Goal: Task Accomplishment & Management: Complete application form

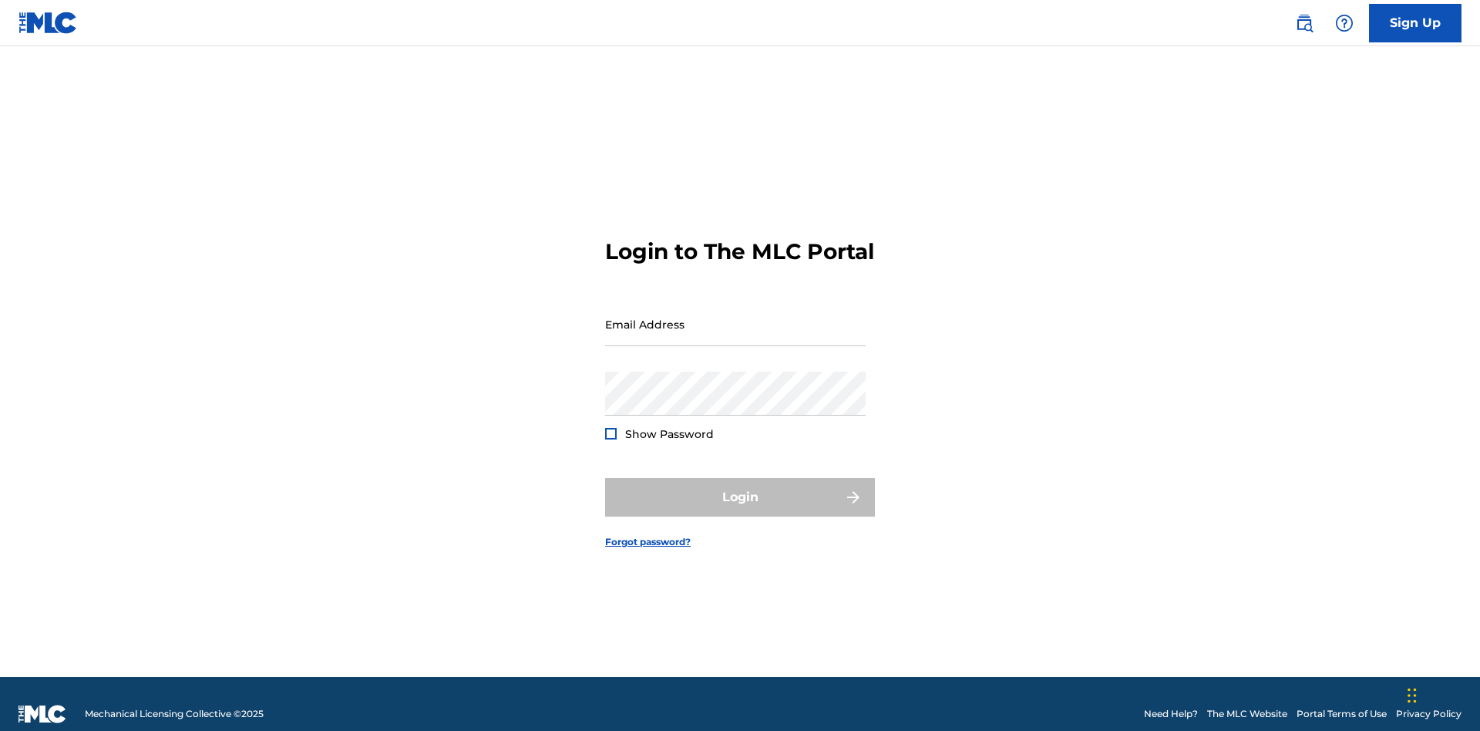
scroll to position [20, 0]
click at [736, 317] on input "Email Address" at bounding box center [735, 324] width 261 height 44
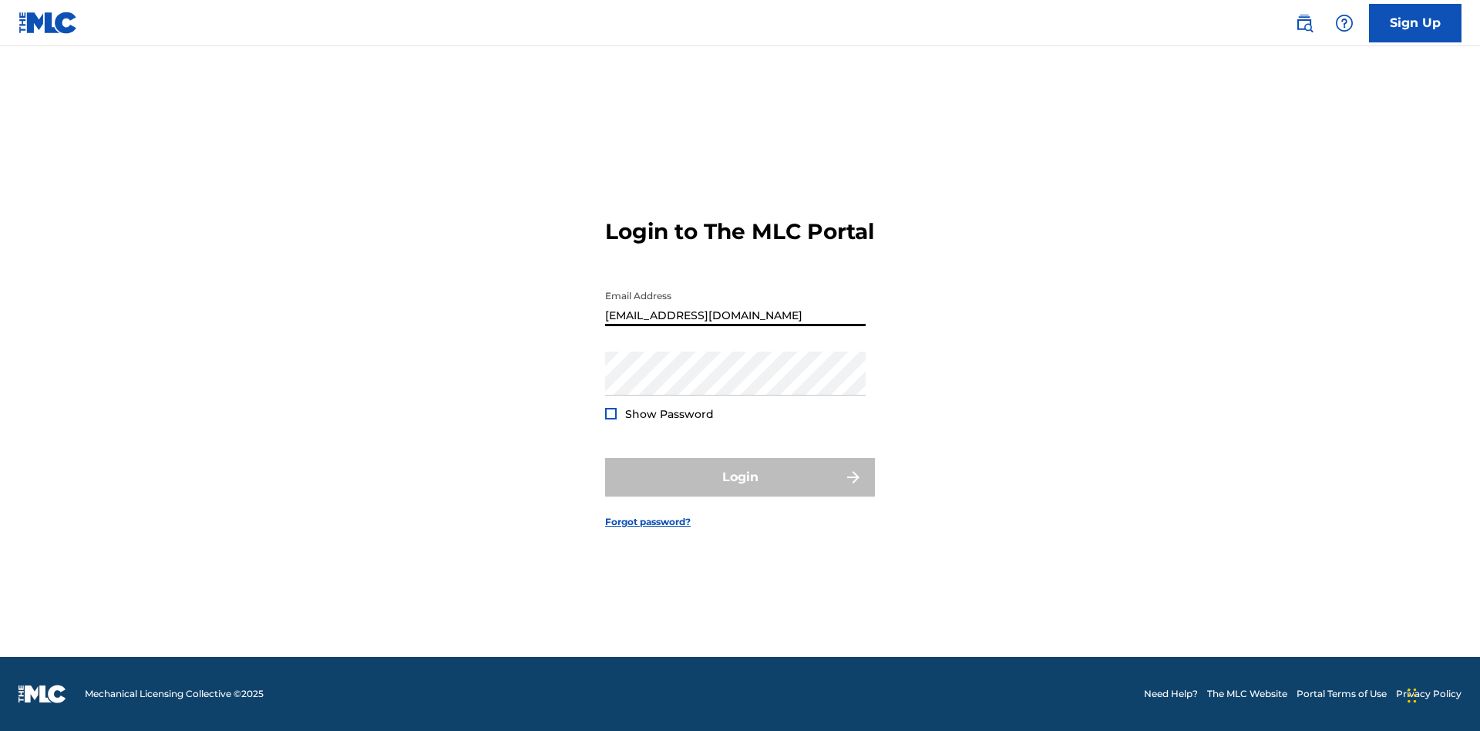
type input "[EMAIL_ADDRESS][DOMAIN_NAME]"
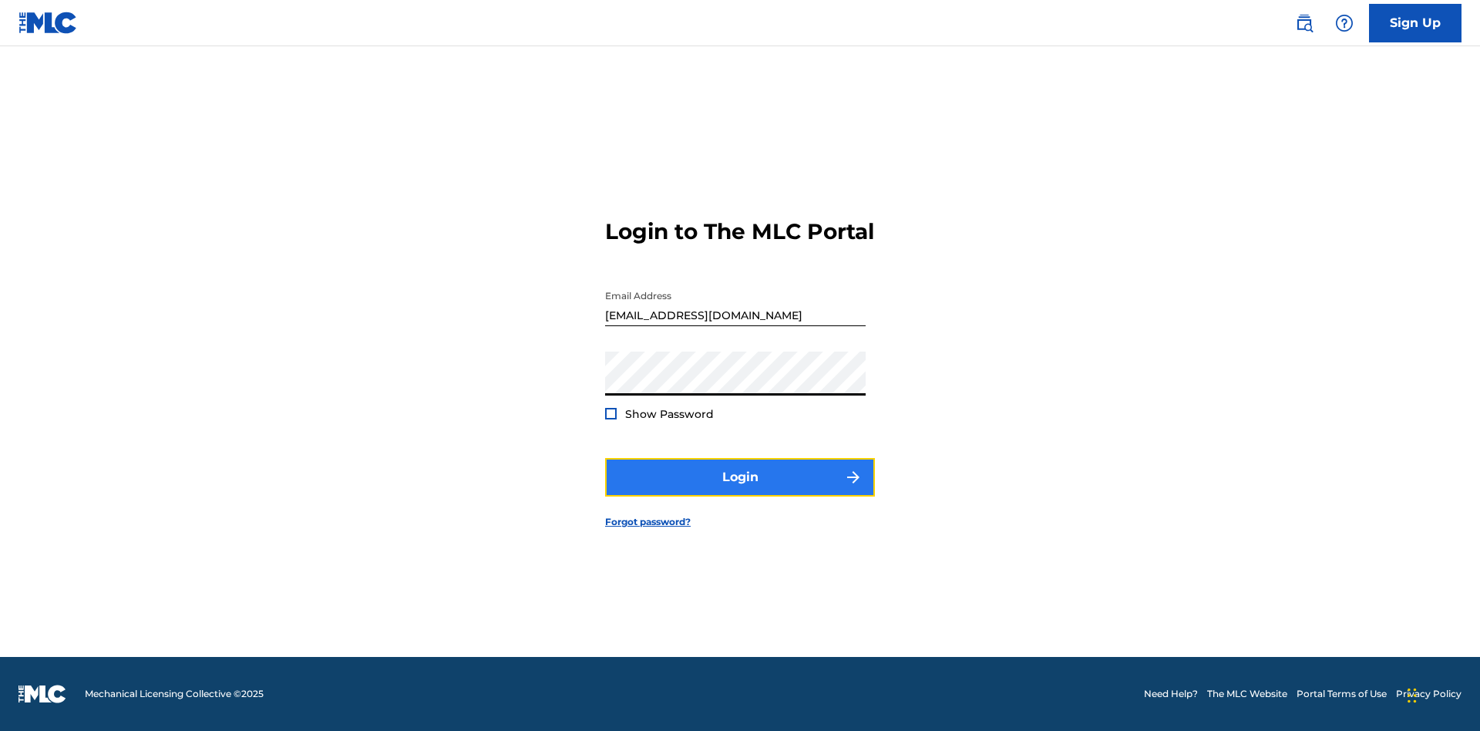
click at [740, 490] on button "Login" at bounding box center [740, 477] width 270 height 39
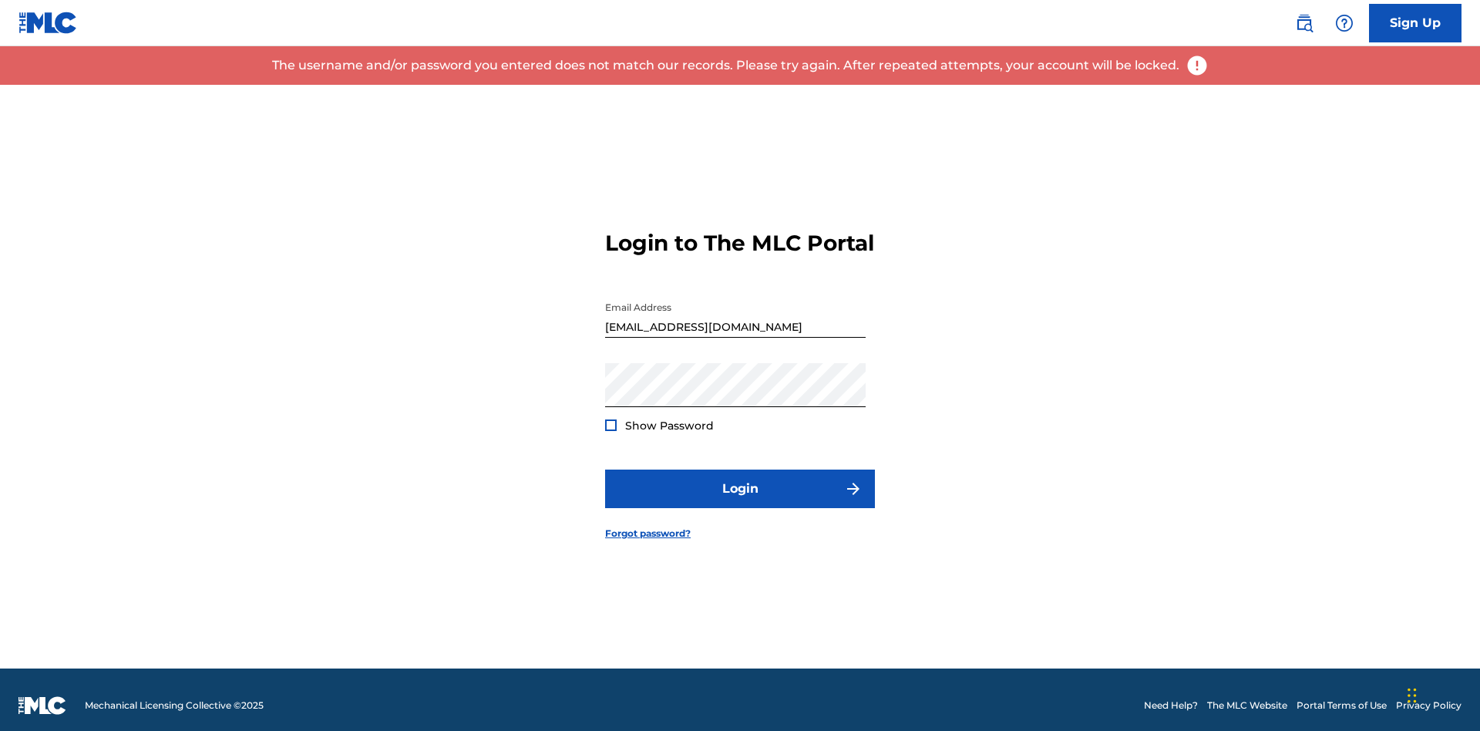
click at [736, 317] on input "[EMAIL_ADDRESS][DOMAIN_NAME]" at bounding box center [735, 316] width 261 height 44
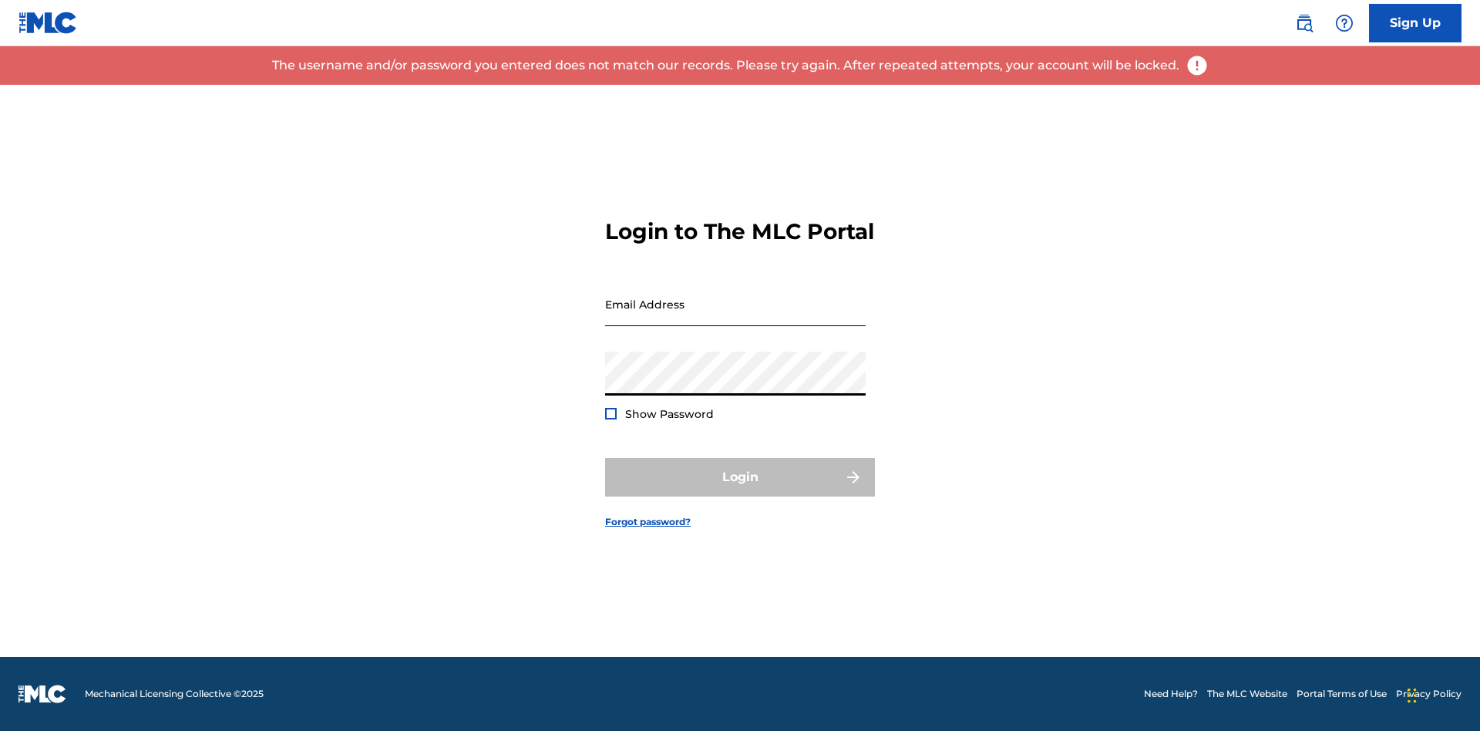
click at [736, 317] on input "Email Address" at bounding box center [735, 304] width 261 height 44
type input "[EMAIL_ADDRESS][DOMAIN_NAME]"
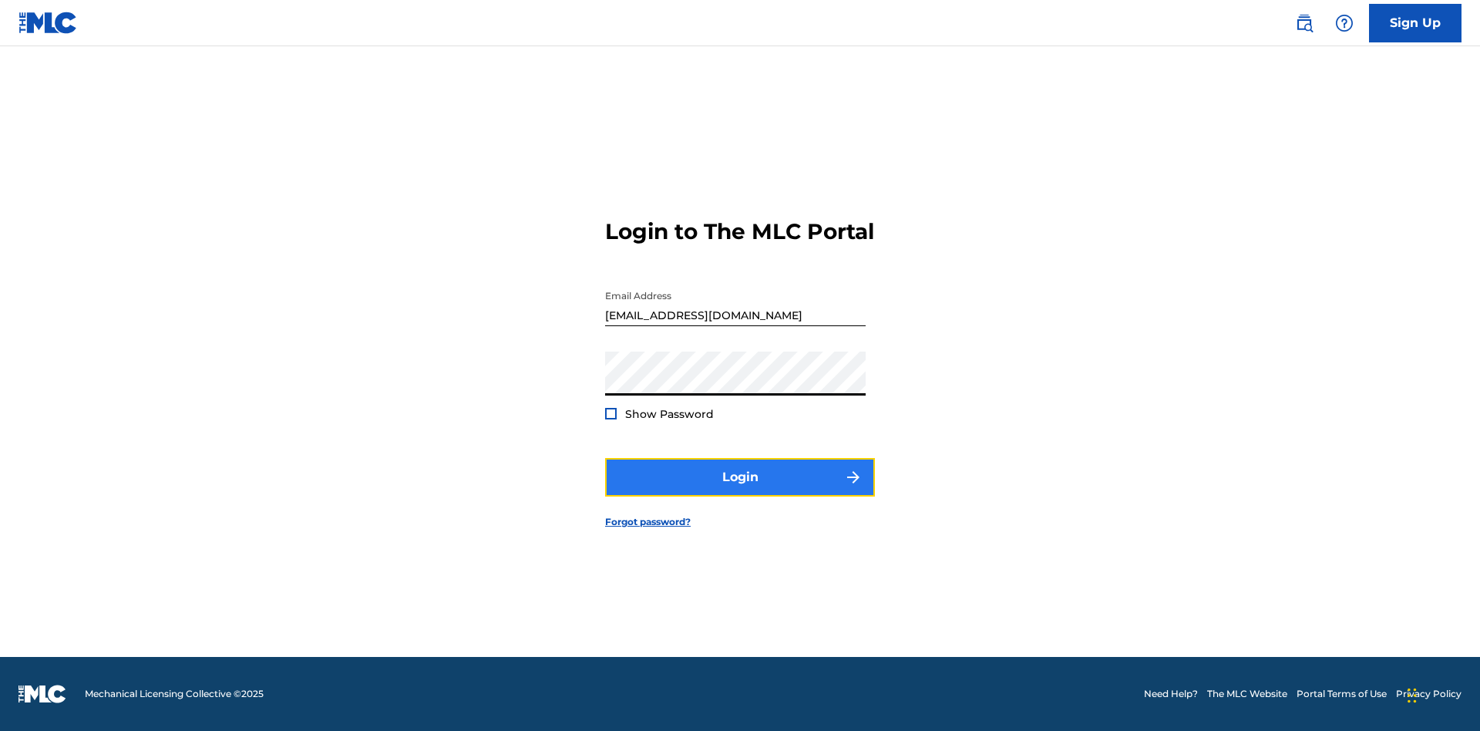
click at [740, 490] on button "Login" at bounding box center [740, 477] width 270 height 39
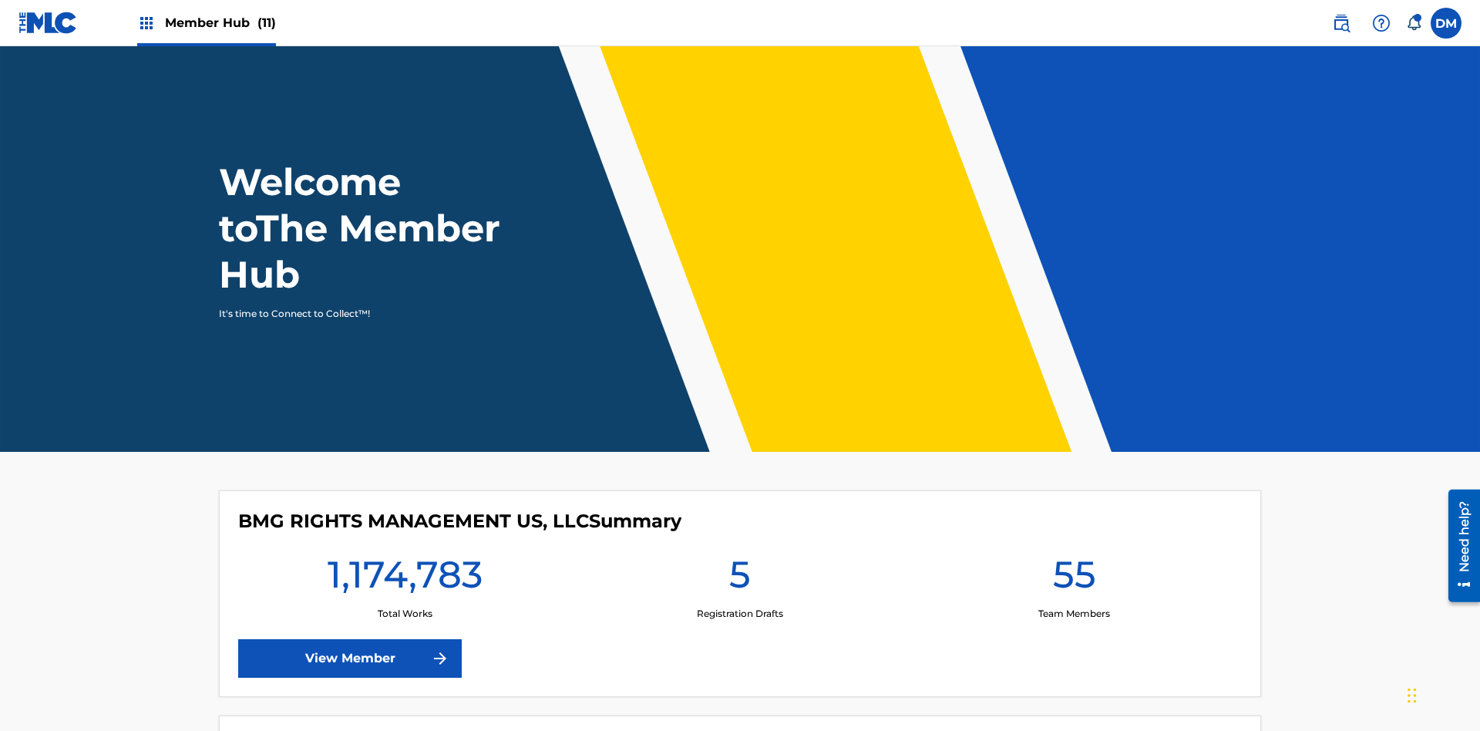
click at [220, 22] on span "Member Hub (11)" at bounding box center [220, 23] width 111 height 18
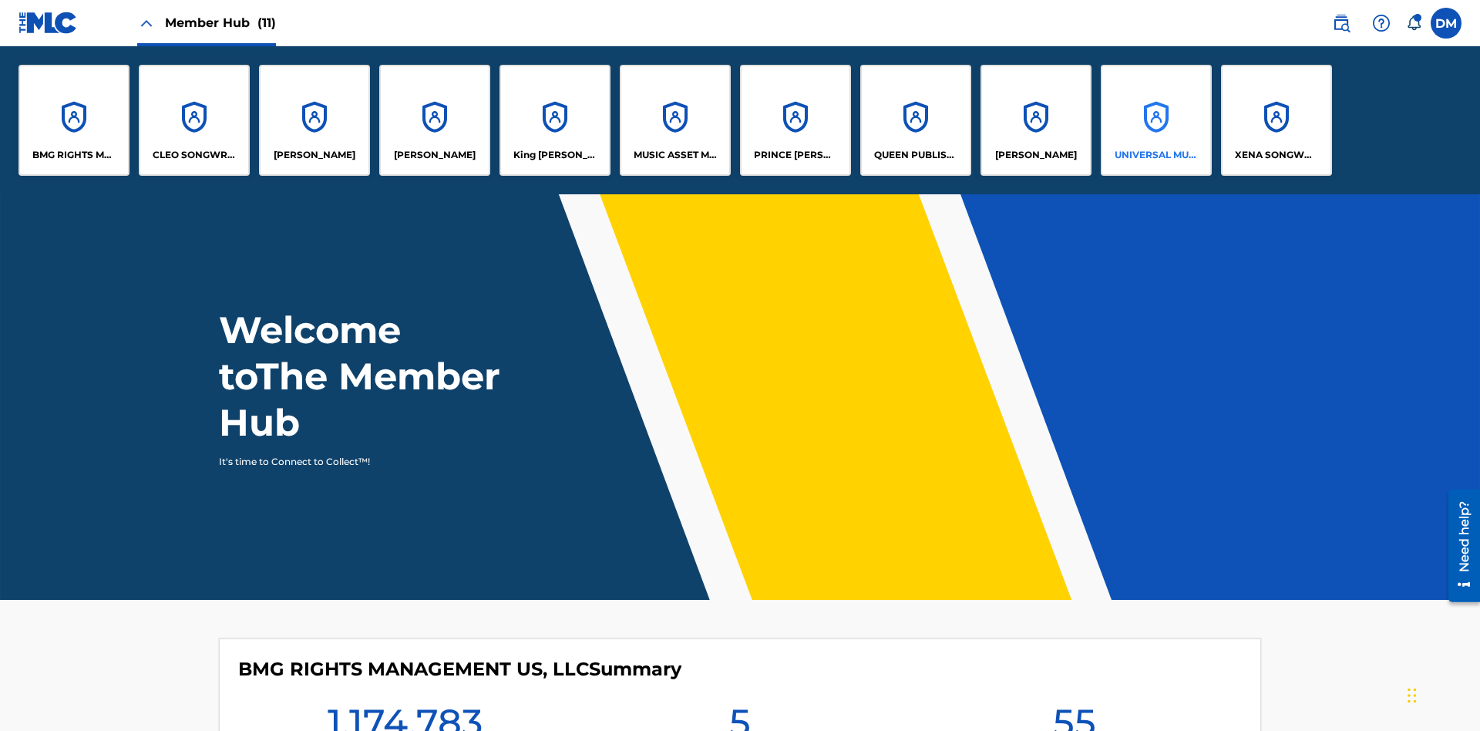
click at [1156, 155] on p "UNIVERSAL MUSIC PUB GROUP" at bounding box center [1157, 155] width 84 height 14
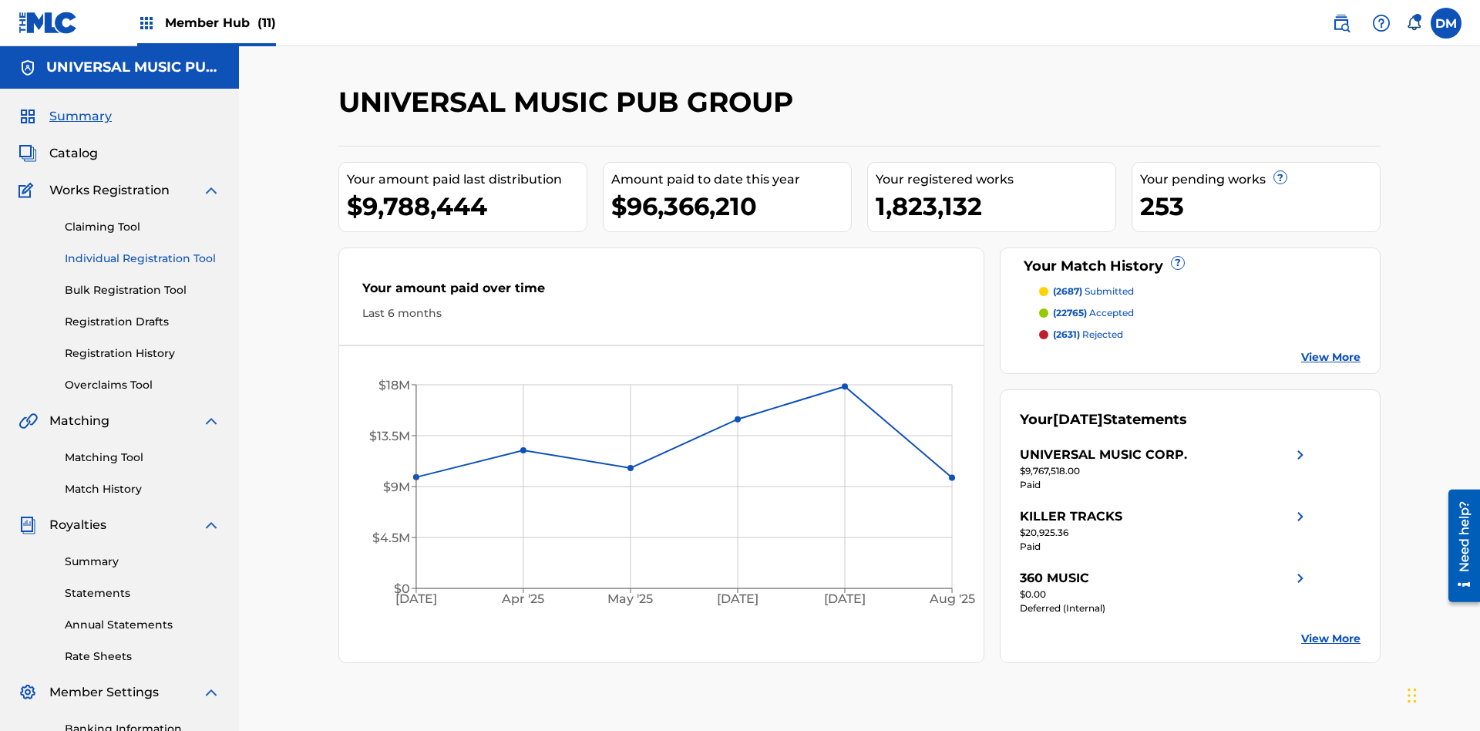
click at [143, 251] on link "Individual Registration Tool" at bounding box center [143, 259] width 156 height 16
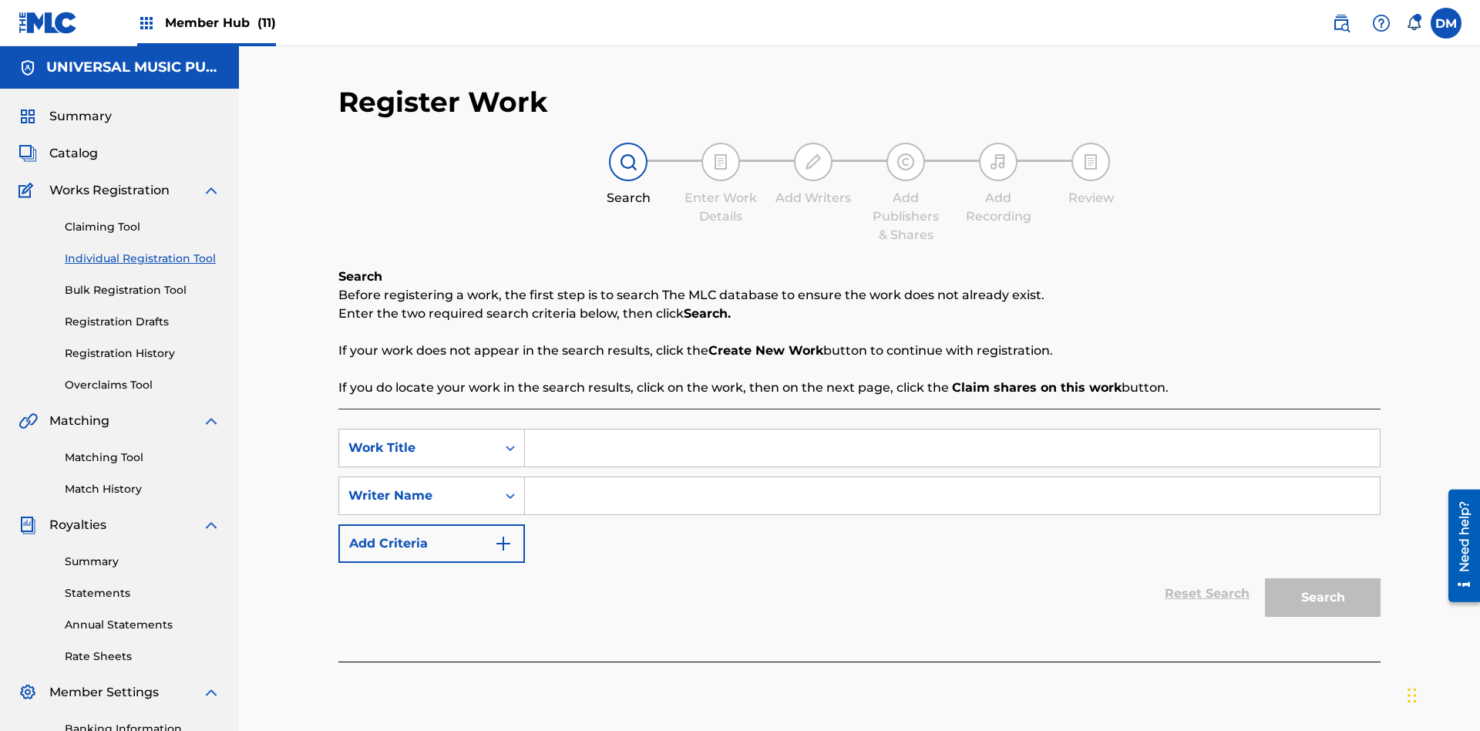
click at [952, 429] on input "Search Form" at bounding box center [952, 447] width 855 height 37
type input "My Favorite Dummy Music Work"
click at [952, 477] on input "Search Form" at bounding box center [952, 495] width 855 height 37
click at [1323, 578] on button "Search" at bounding box center [1323, 597] width 116 height 39
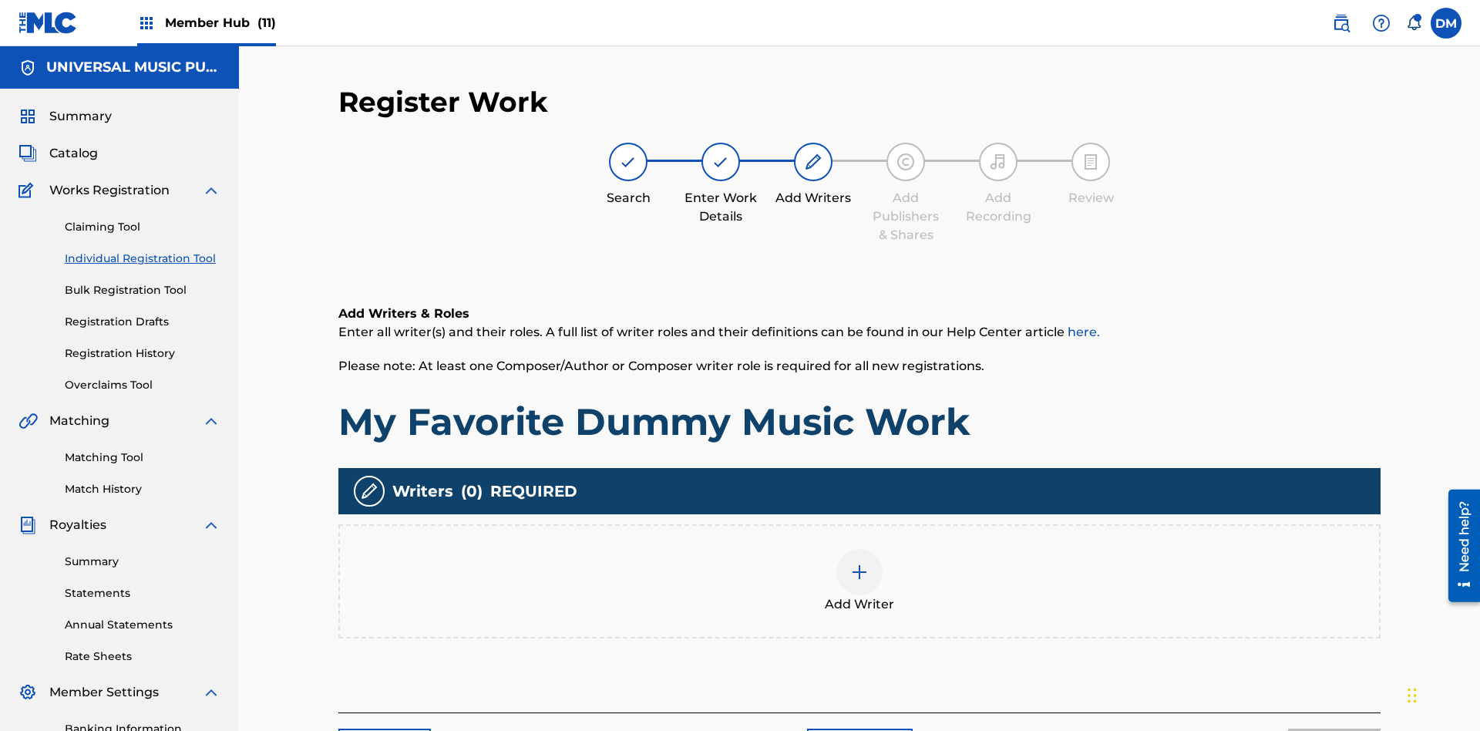
click at [860, 563] on img at bounding box center [859, 572] width 19 height 19
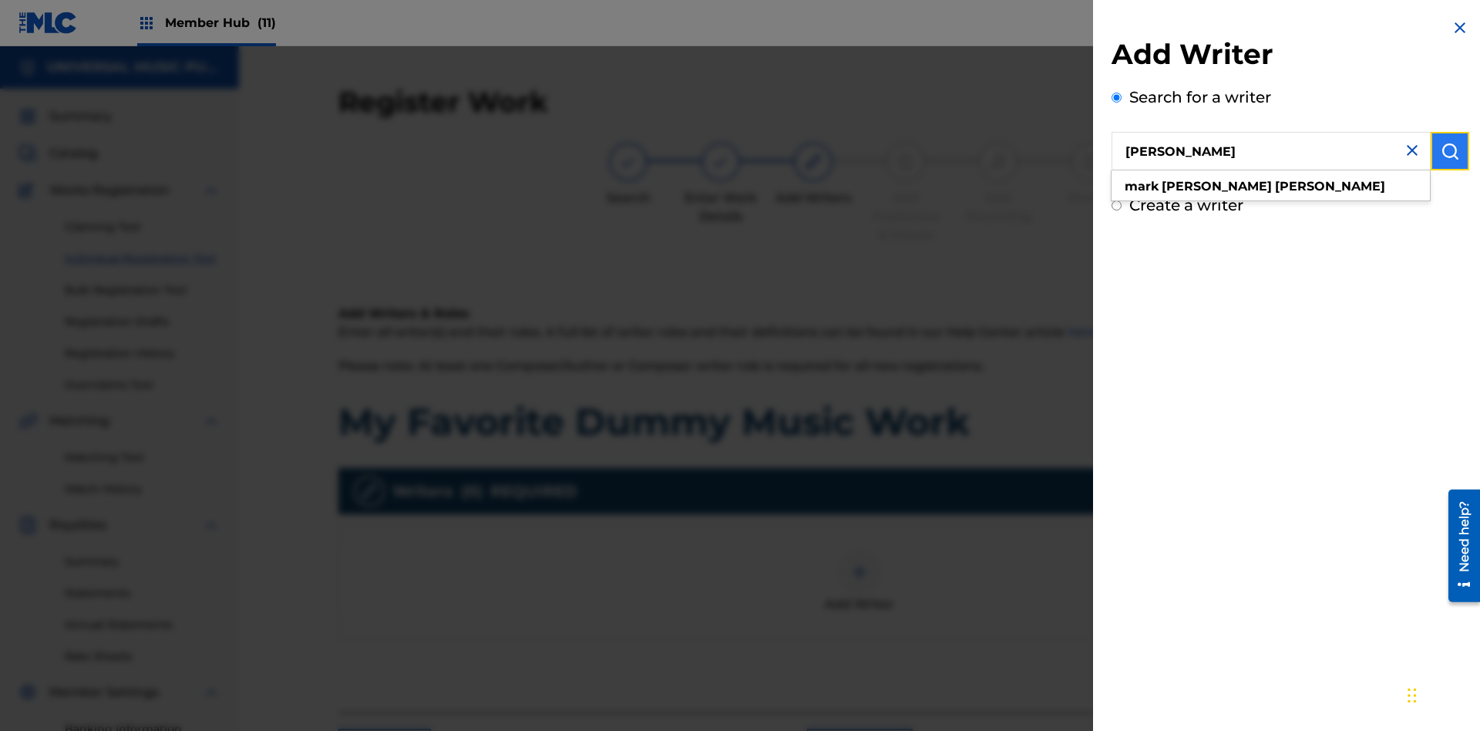
click at [1450, 151] on img "submit" at bounding box center [1450, 151] width 19 height 19
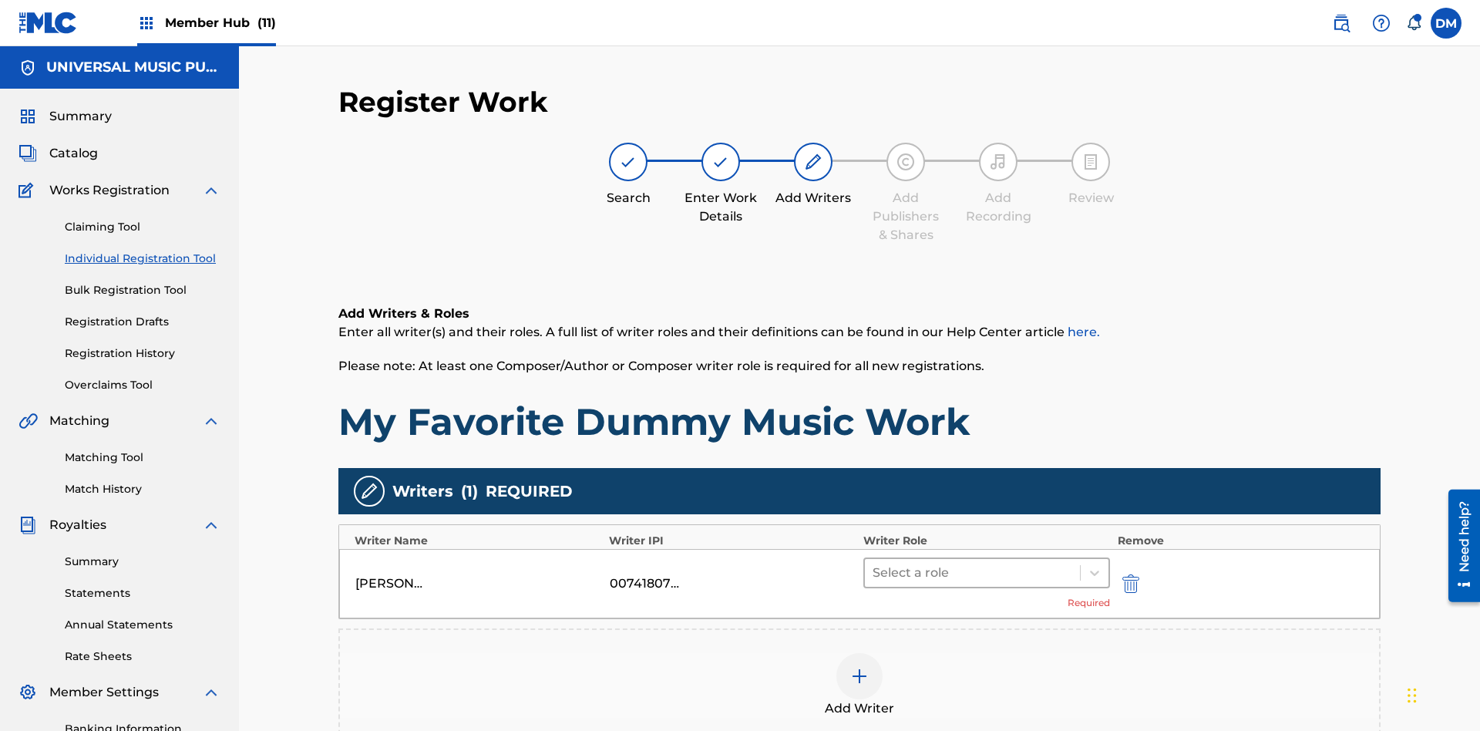
click at [874, 564] on input "text" at bounding box center [874, 573] width 3 height 19
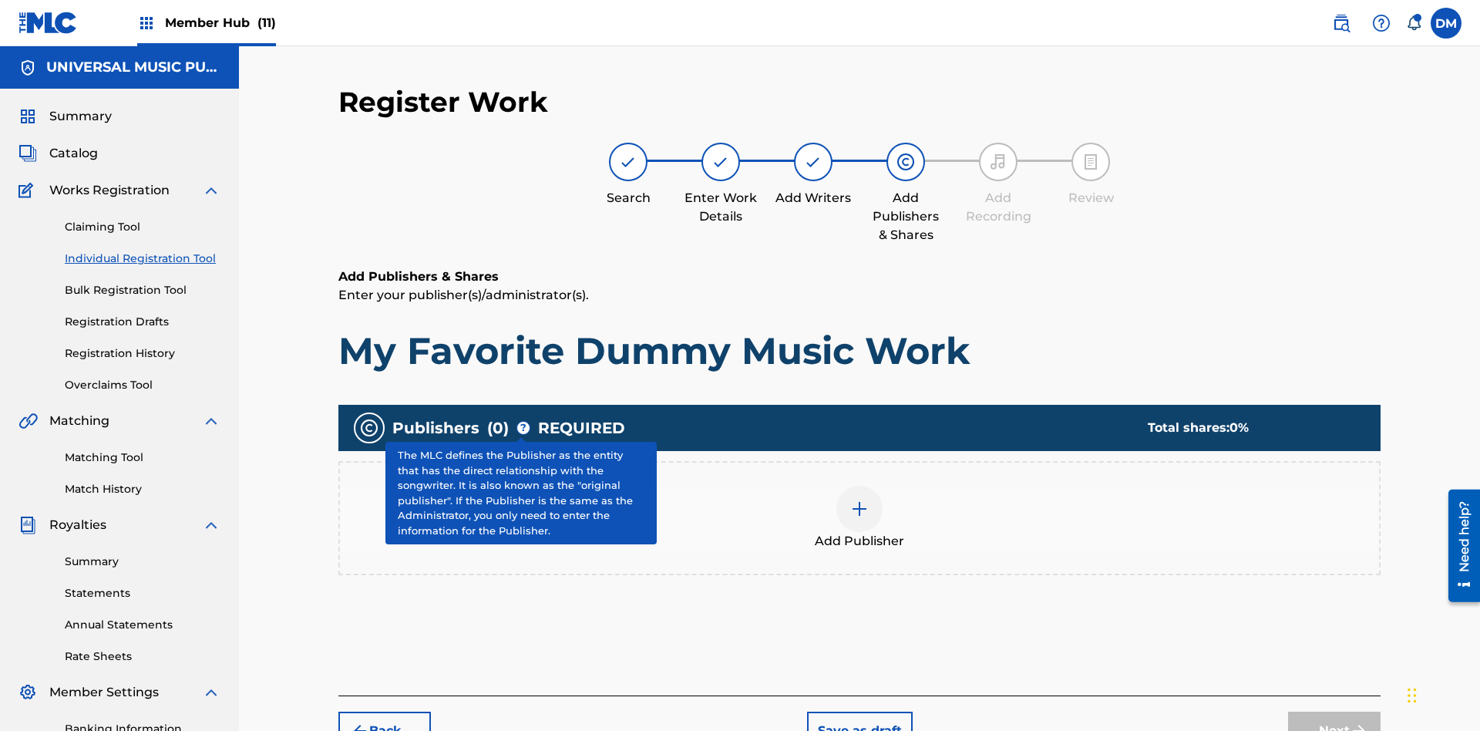
click at [860, 500] on img at bounding box center [859, 509] width 19 height 19
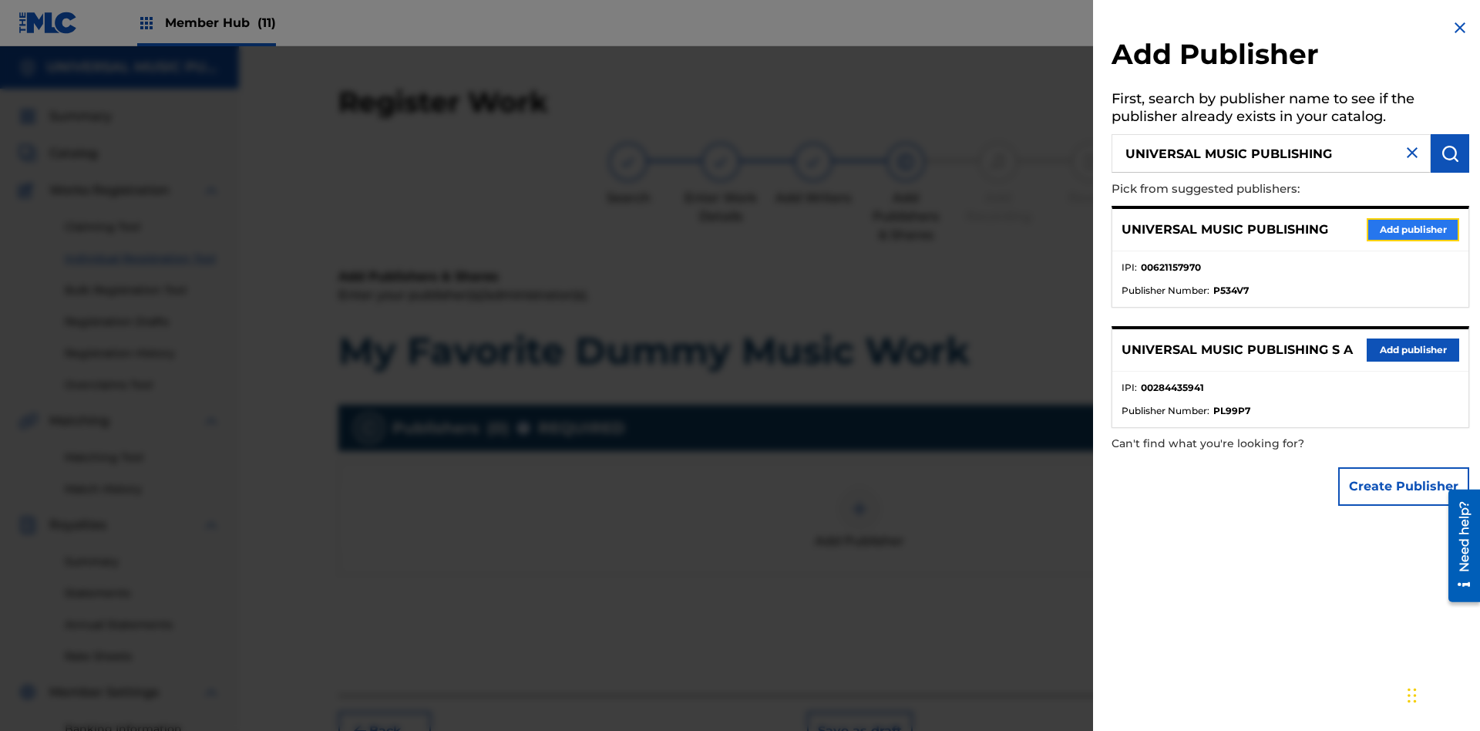
click at [1413, 229] on button "Add publisher" at bounding box center [1413, 229] width 93 height 23
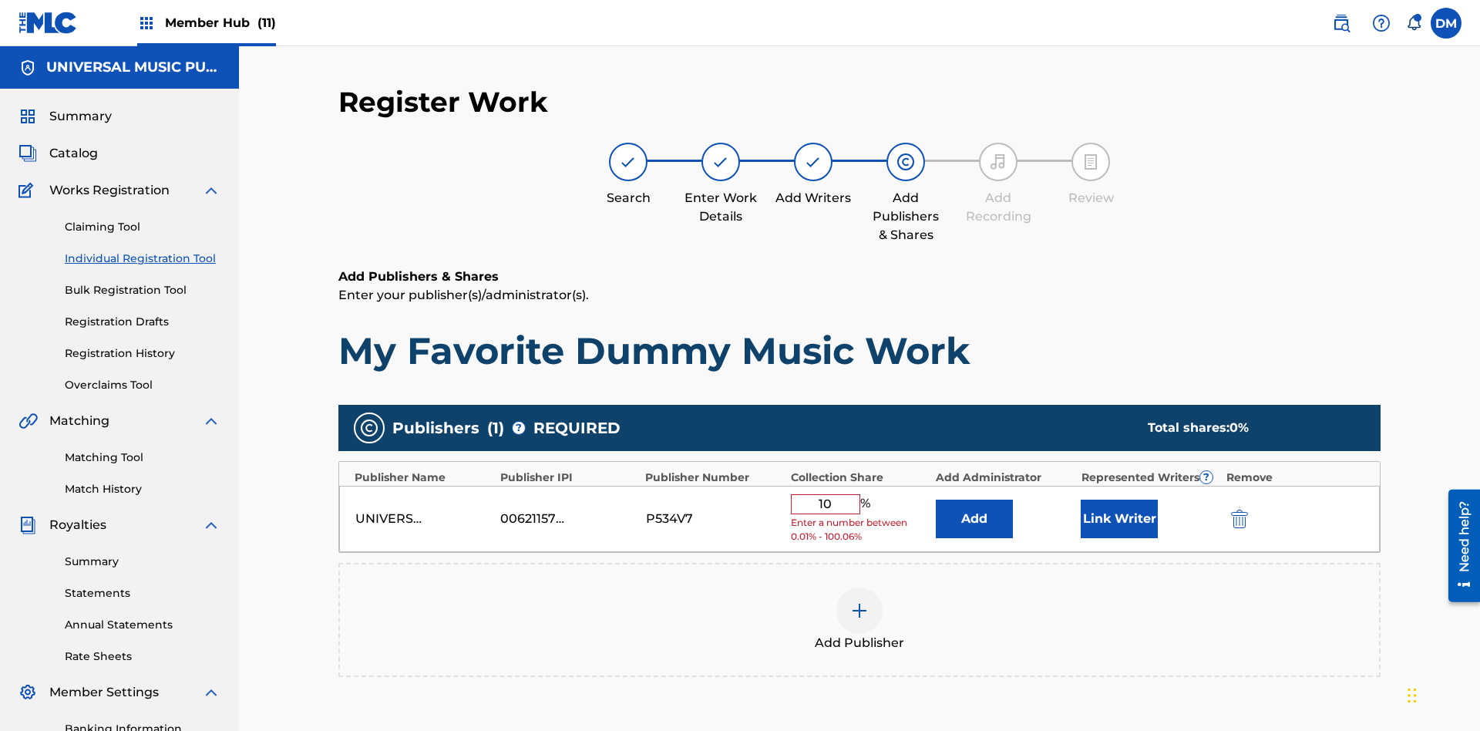
type input "100"
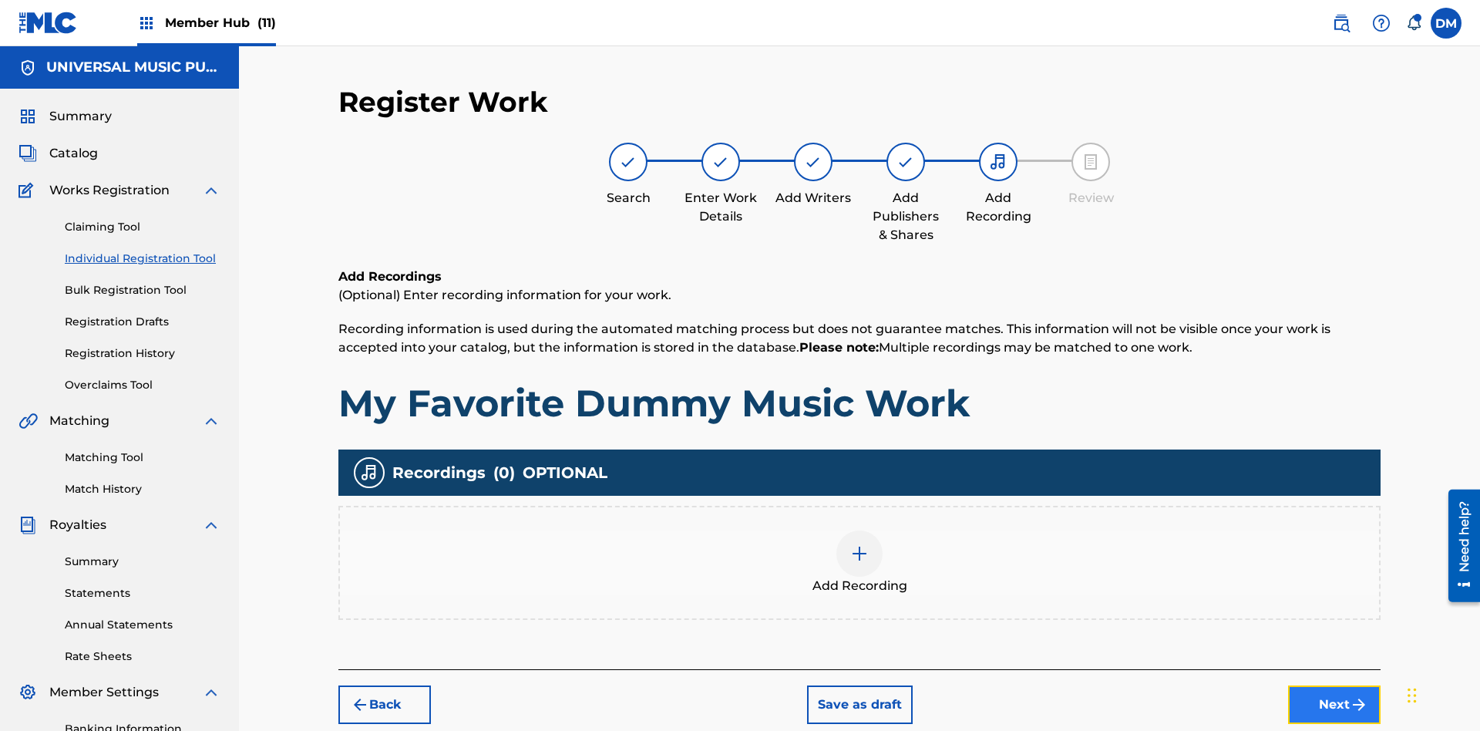
click at [1335, 685] on button "Next" at bounding box center [1334, 704] width 93 height 39
